Goal: Navigation & Orientation: Find specific page/section

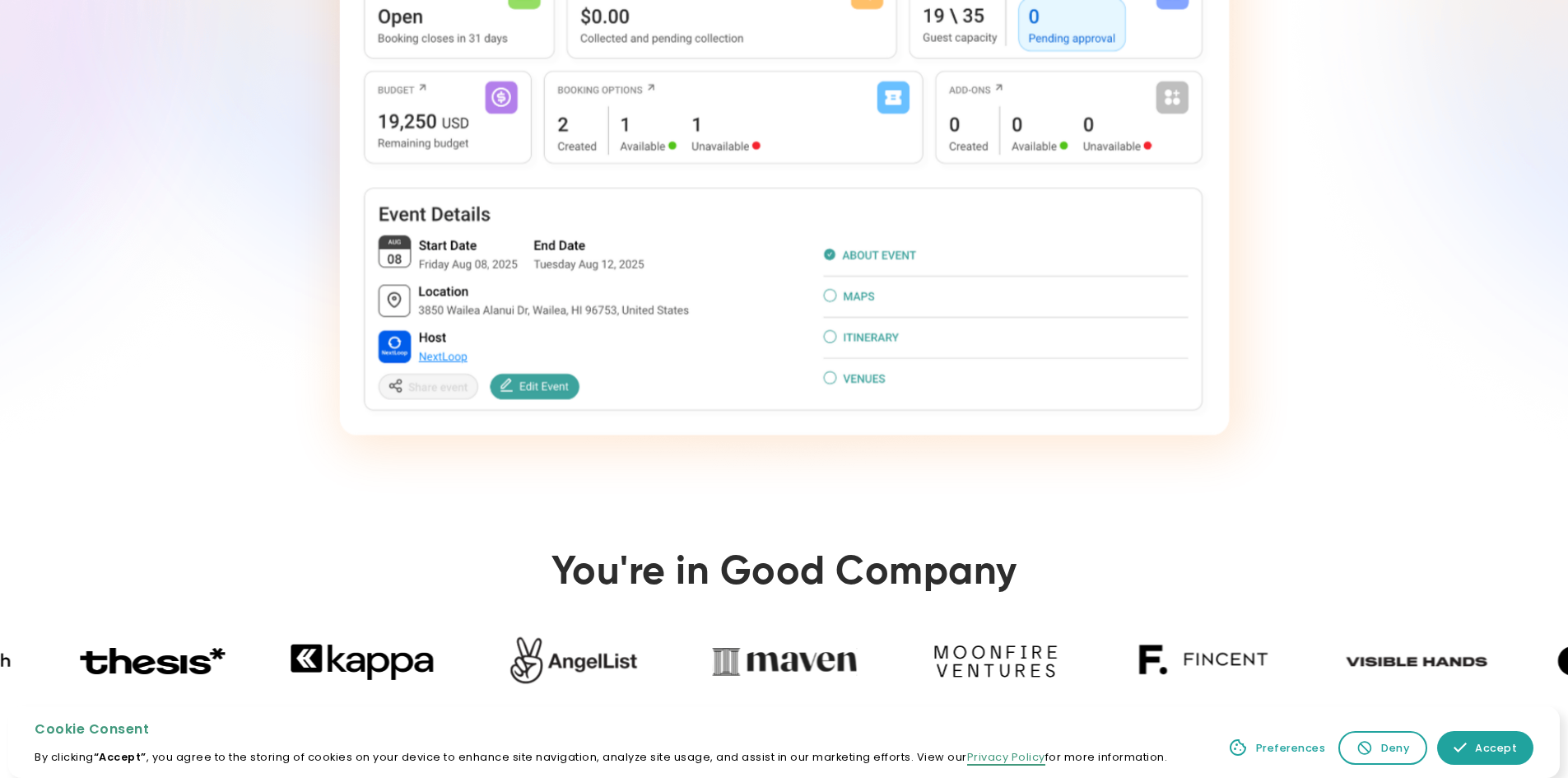
scroll to position [526, 0]
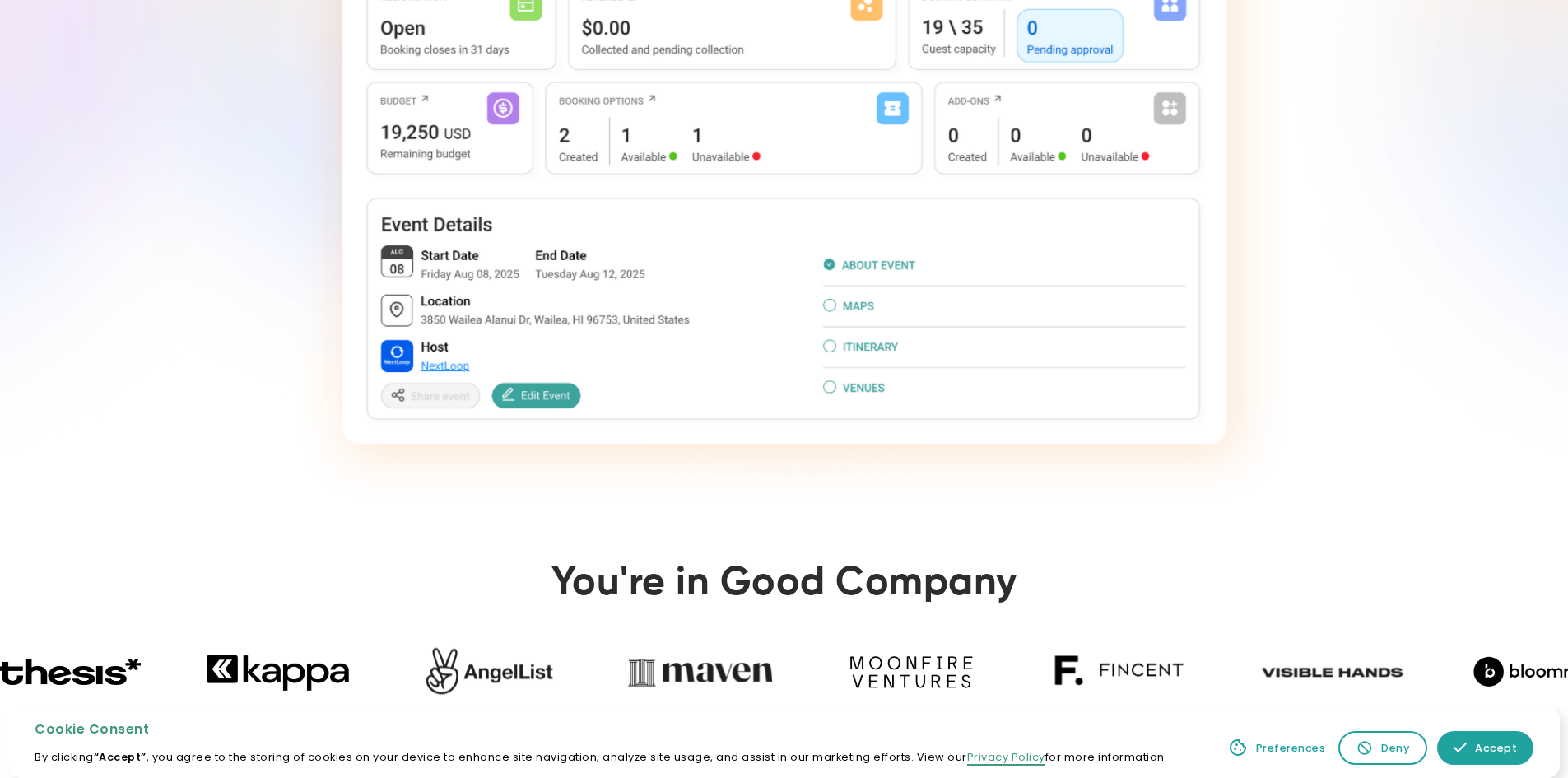
drag, startPoint x: 1488, startPoint y: 739, endPoint x: 1444, endPoint y: 624, distance: 123.1
click at [1486, 739] on link "Accept" at bounding box center [1485, 748] width 96 height 34
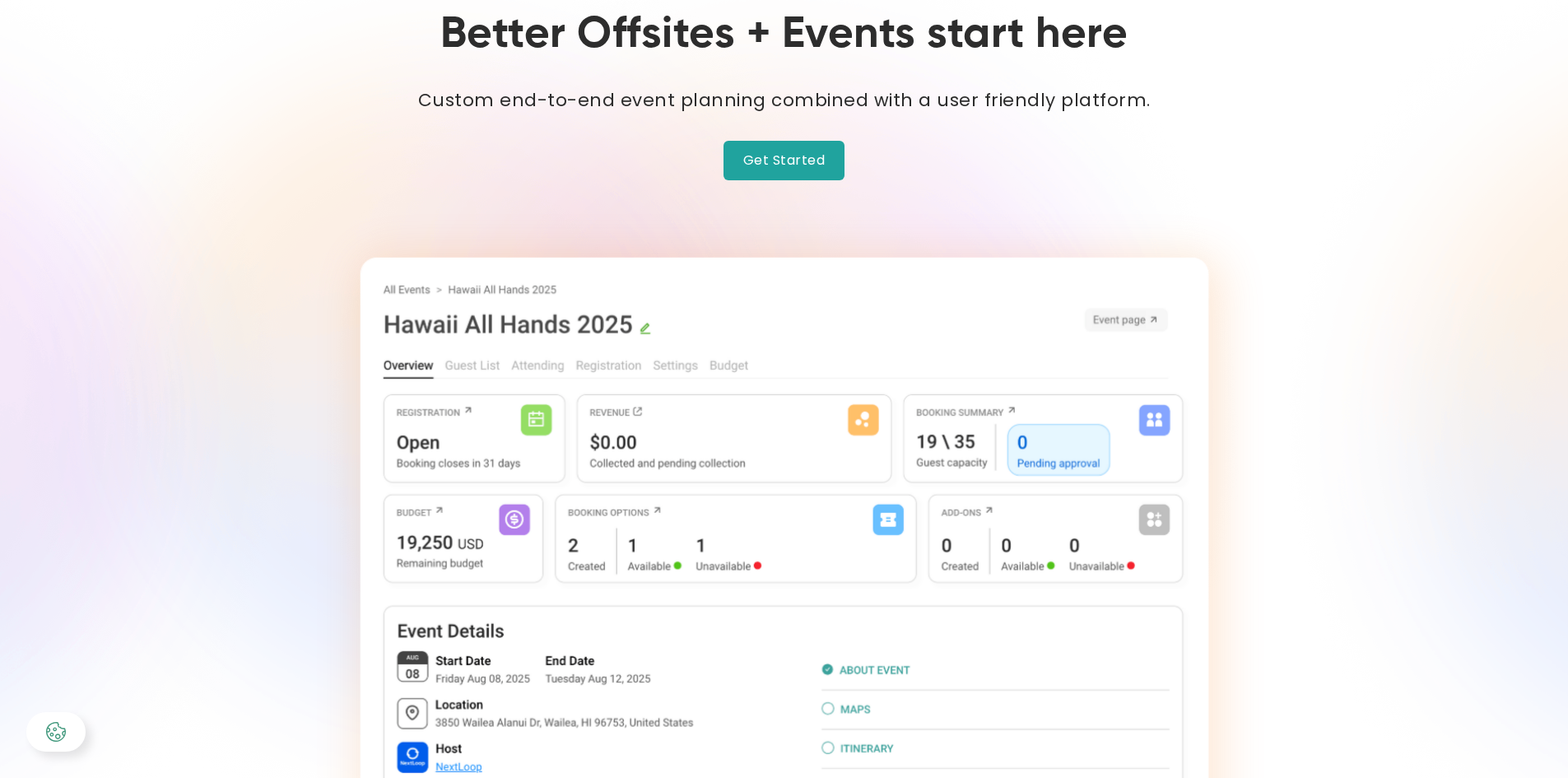
scroll to position [0, 0]
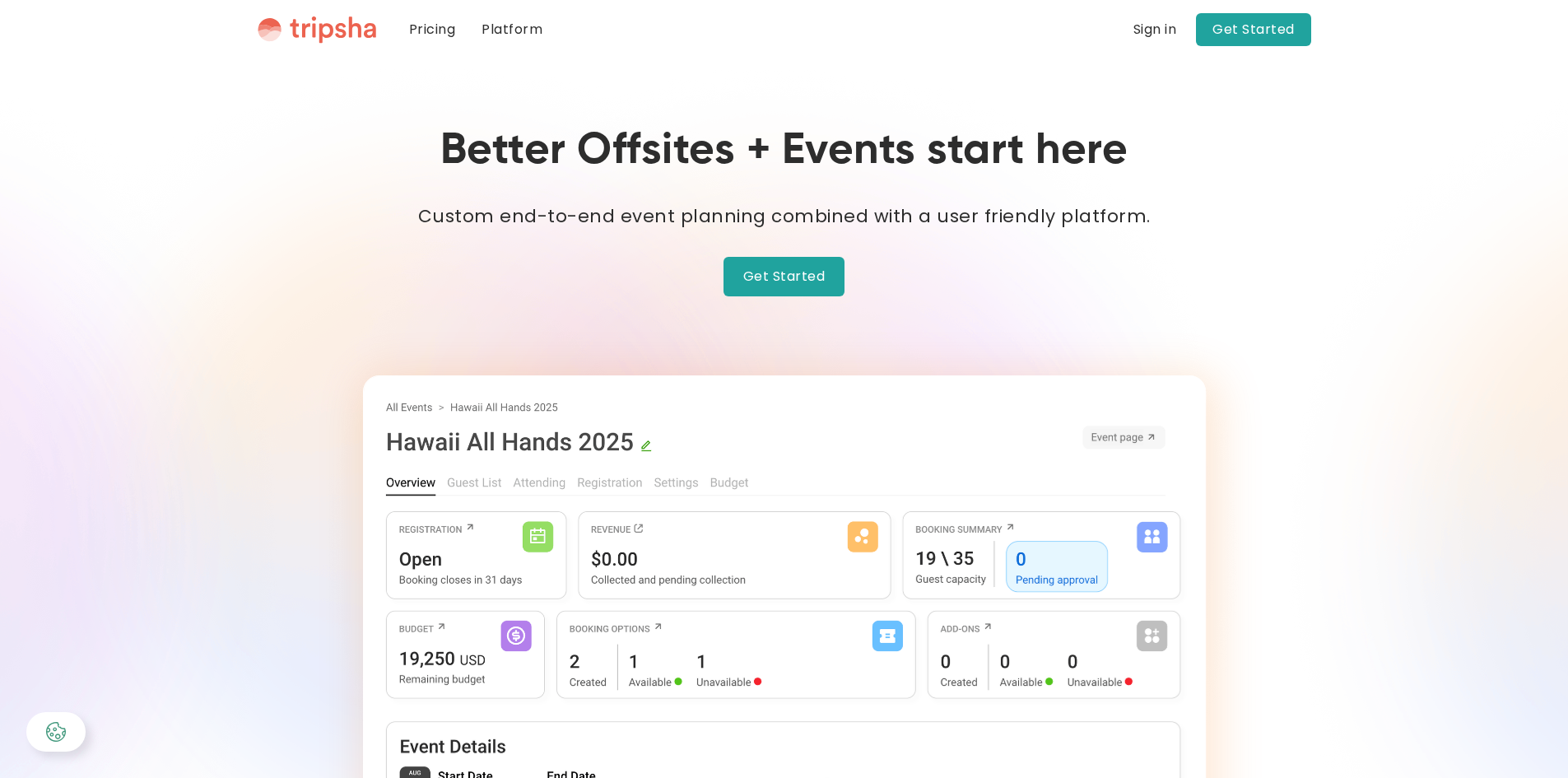
click at [505, 22] on link "Platform" at bounding box center [512, 30] width 87 height 59
